Goal: Task Accomplishment & Management: Manage account settings

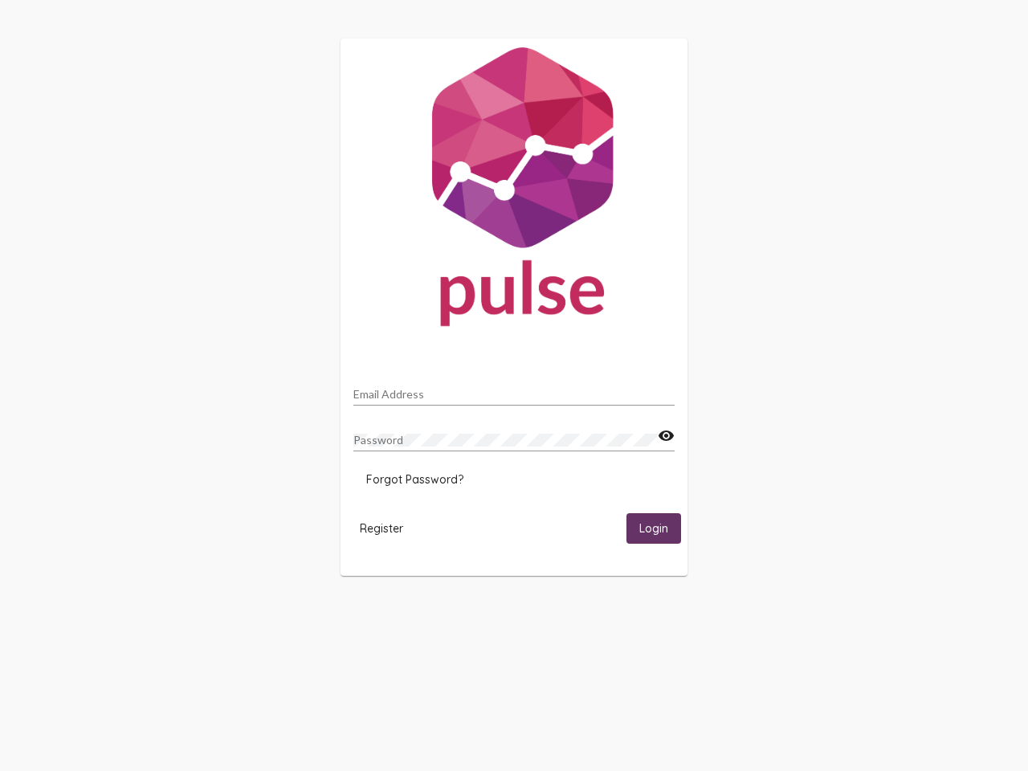
click at [514, 390] on input "Email Address" at bounding box center [513, 394] width 321 height 13
click at [666, 436] on mat-icon "visibility" at bounding box center [666, 435] width 17 height 19
click at [414, 479] on span "Forgot Password?" at bounding box center [414, 479] width 97 height 14
